Goal: Find specific page/section: Find specific page/section

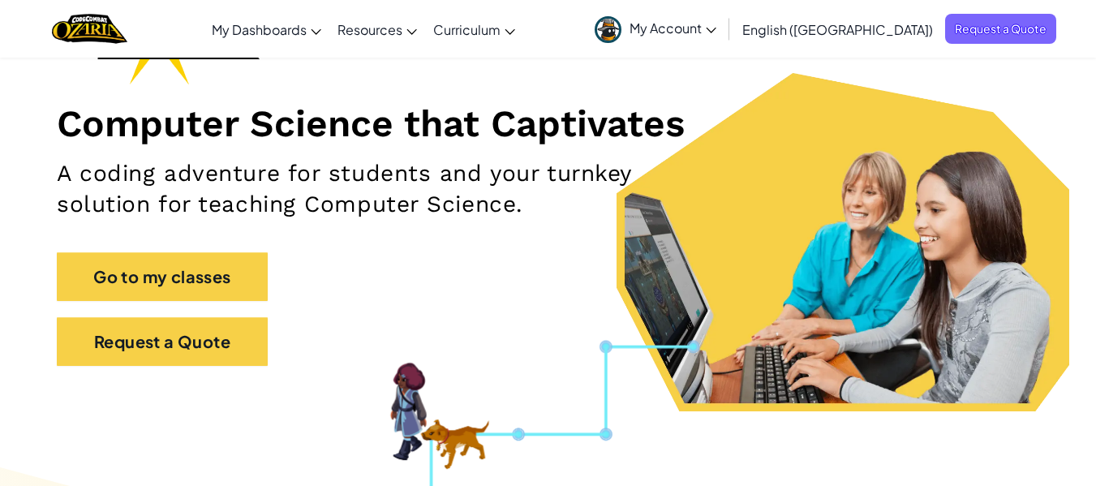
scroll to position [162, 0]
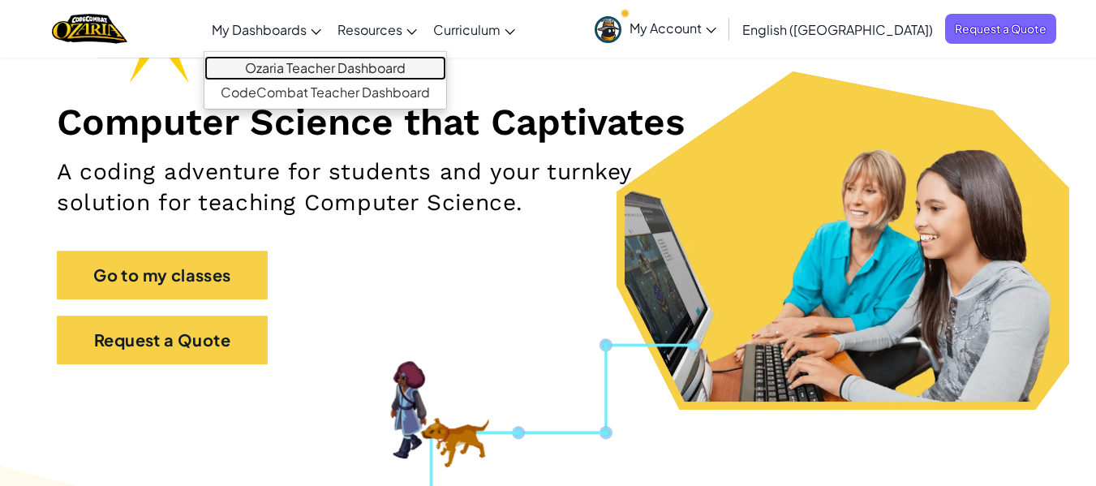
click at [358, 68] on link "Ozaria Teacher Dashboard" at bounding box center [325, 68] width 242 height 24
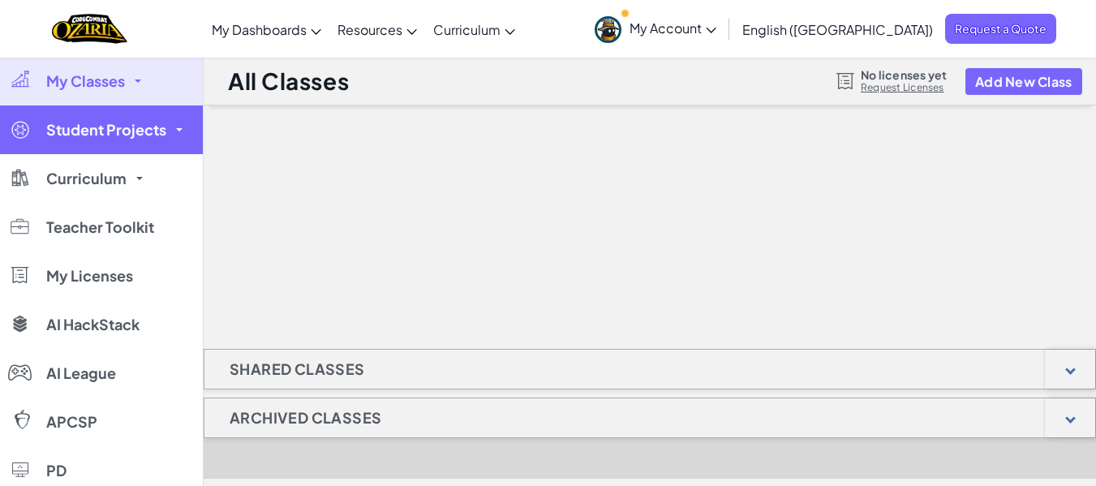
click at [154, 132] on span "Student Projects" at bounding box center [106, 129] width 120 height 15
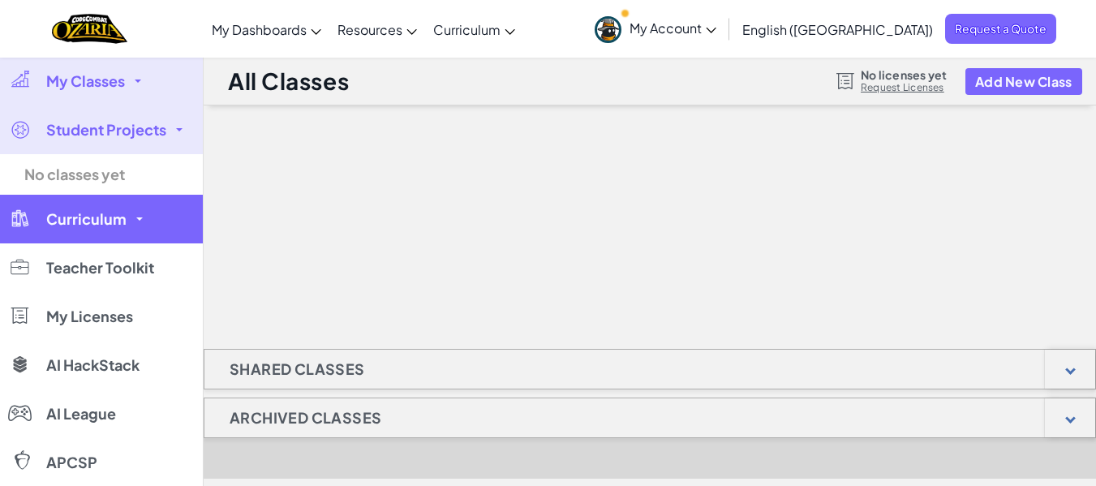
click at [122, 212] on span "Curriculum" at bounding box center [86, 219] width 80 height 15
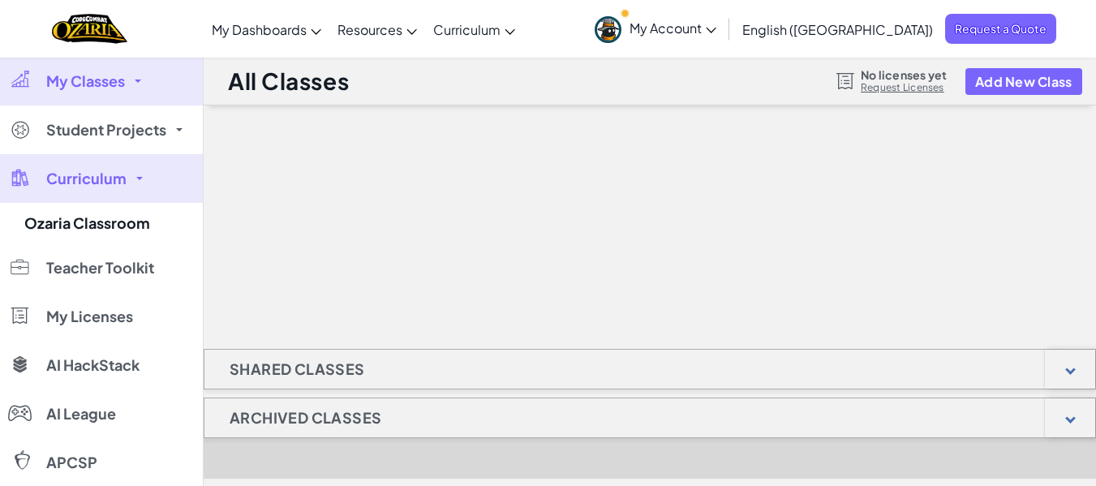
click at [129, 190] on link "Curriculum" at bounding box center [101, 178] width 203 height 49
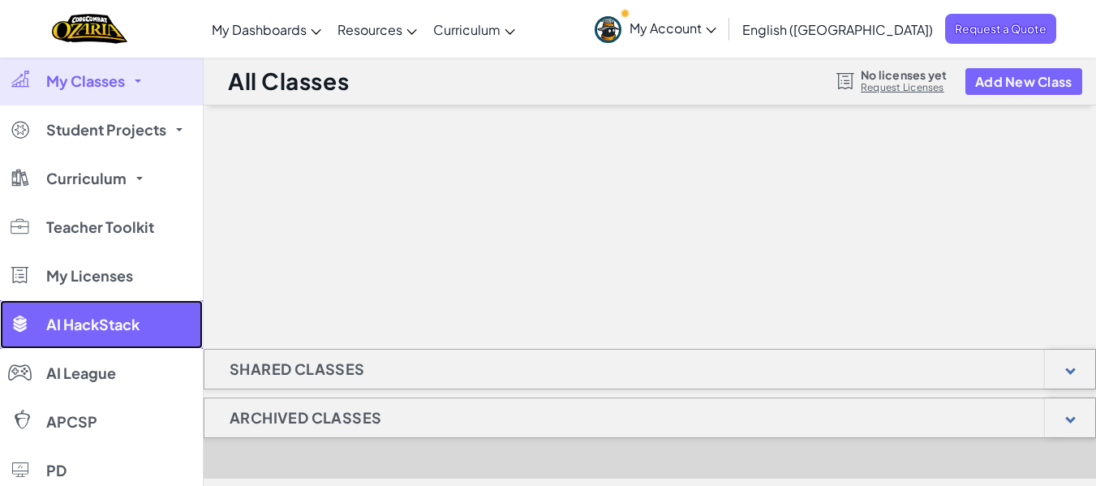
click at [101, 320] on span "AI HackStack" at bounding box center [92, 324] width 93 height 15
